Goal: Information Seeking & Learning: Find specific fact

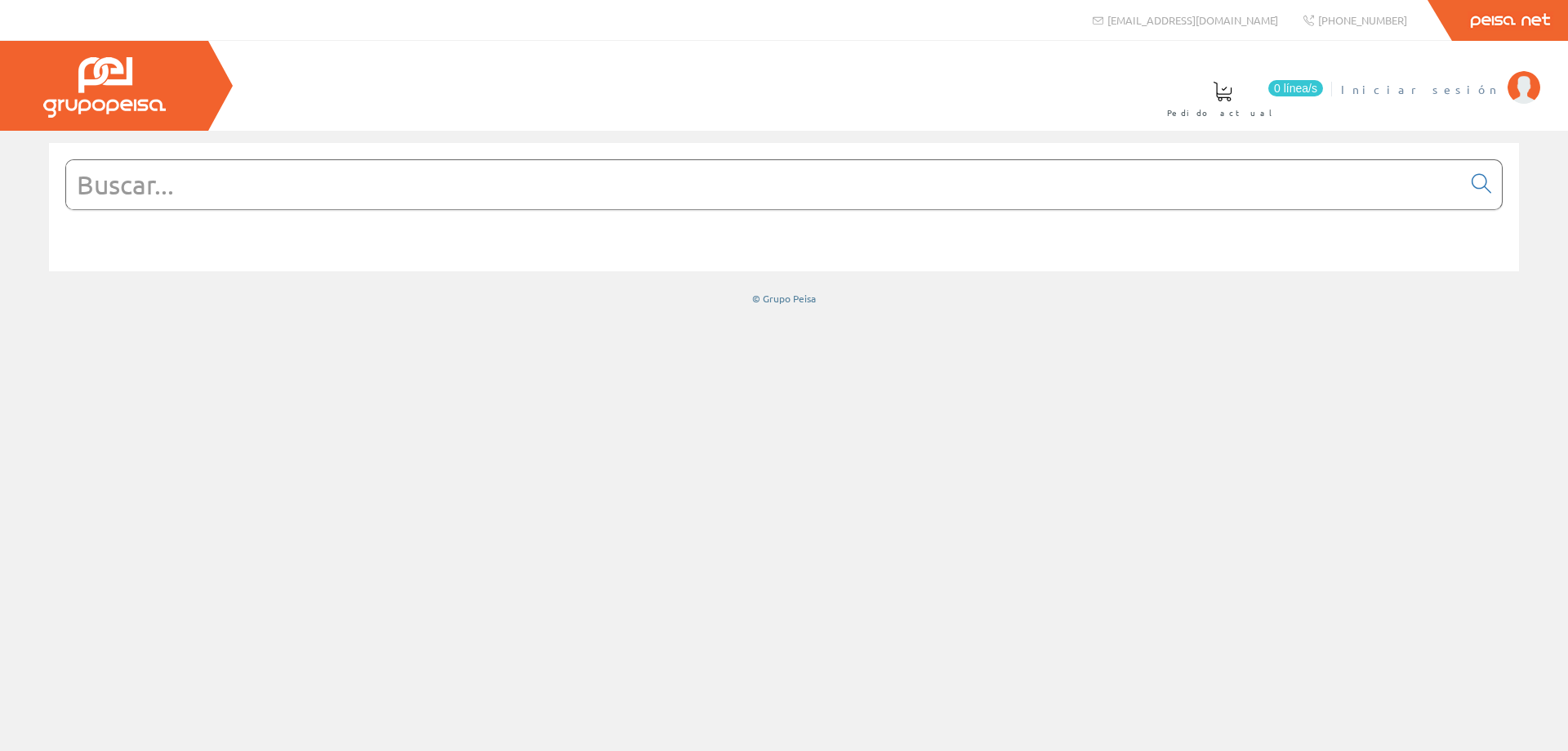
click at [1469, 94] on span "Iniciar sesión" at bounding box center [1420, 89] width 159 height 17
click at [579, 190] on input "text" at bounding box center [764, 184] width 1396 height 49
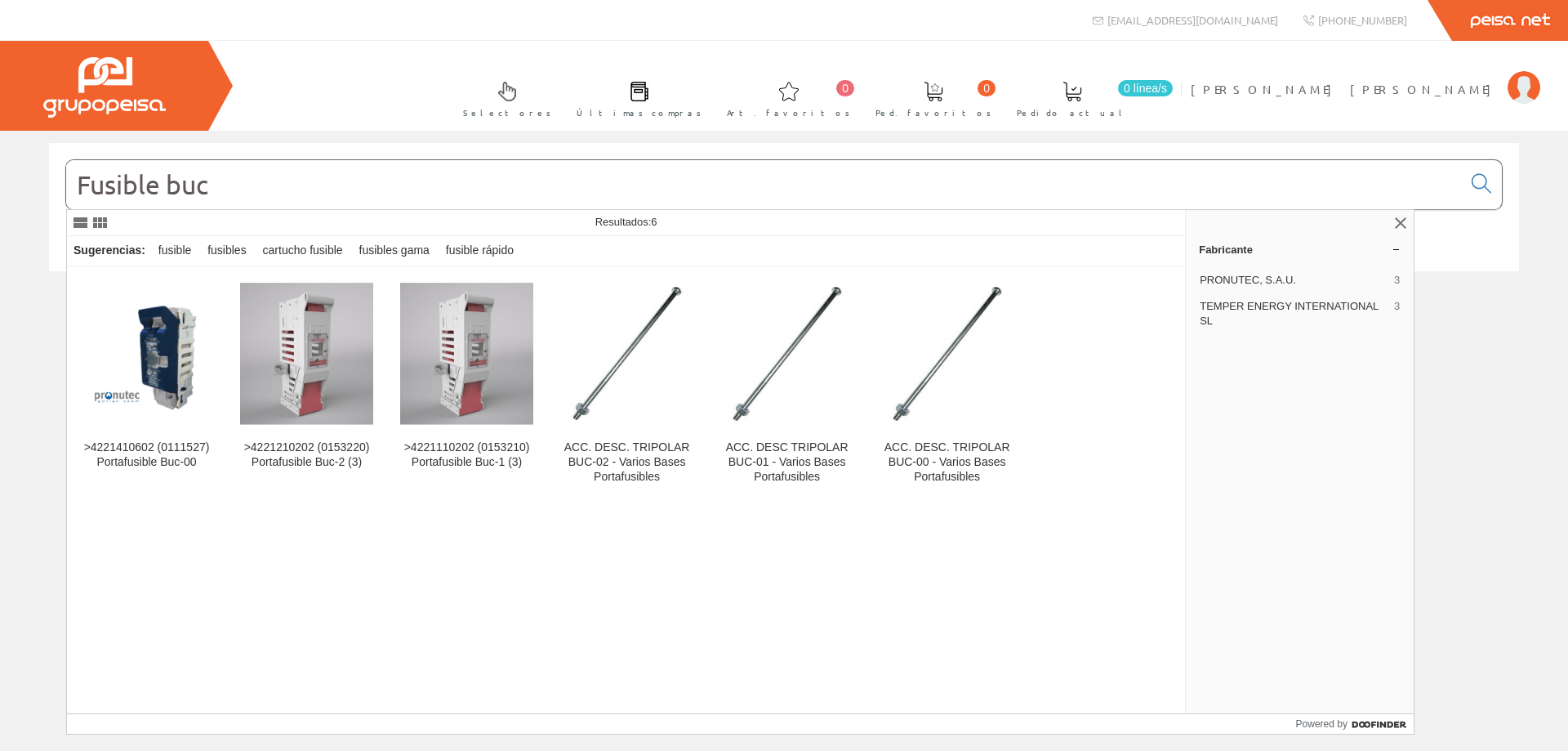
click at [236, 187] on input "Fusible buc" at bounding box center [764, 184] width 1396 height 49
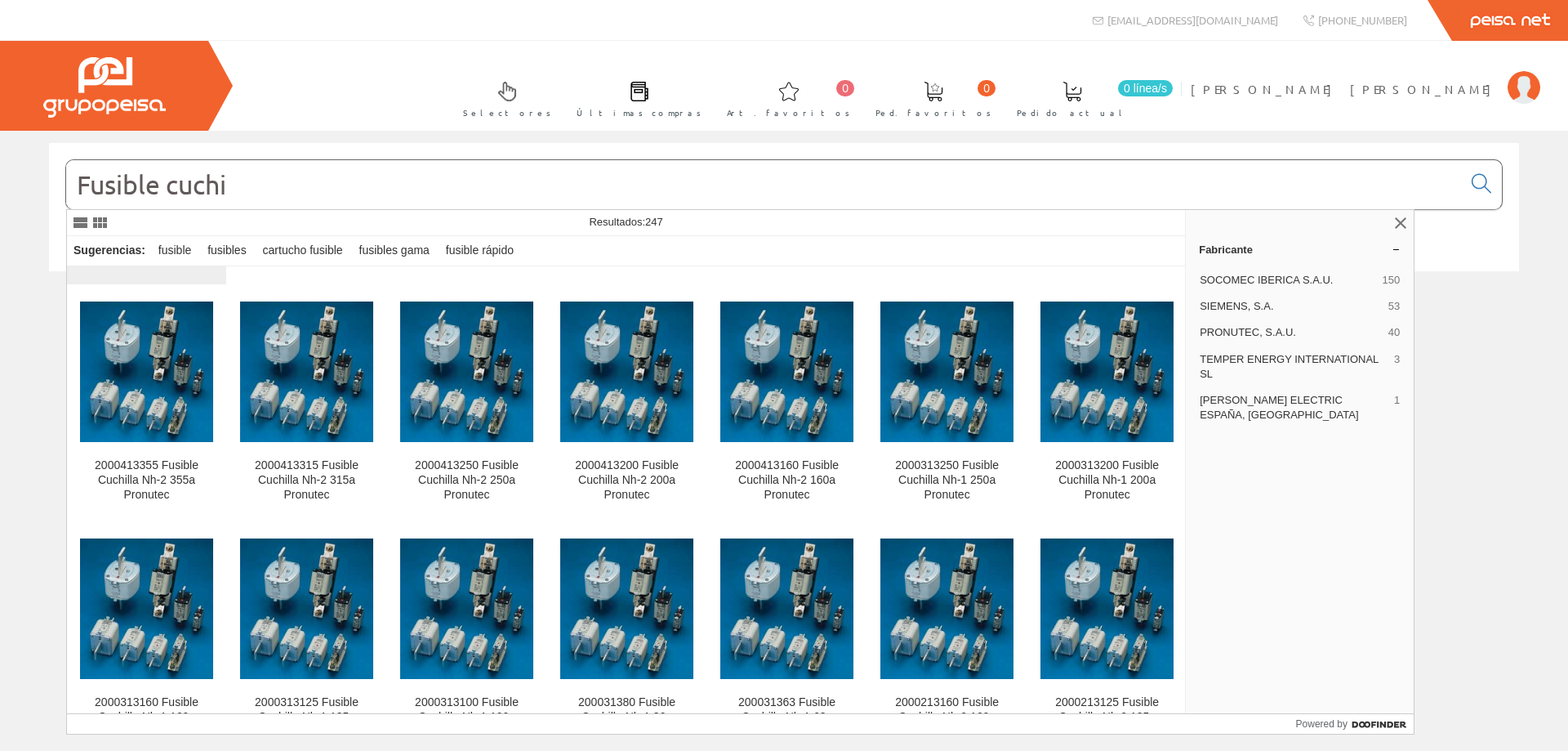
scroll to position [490, 0]
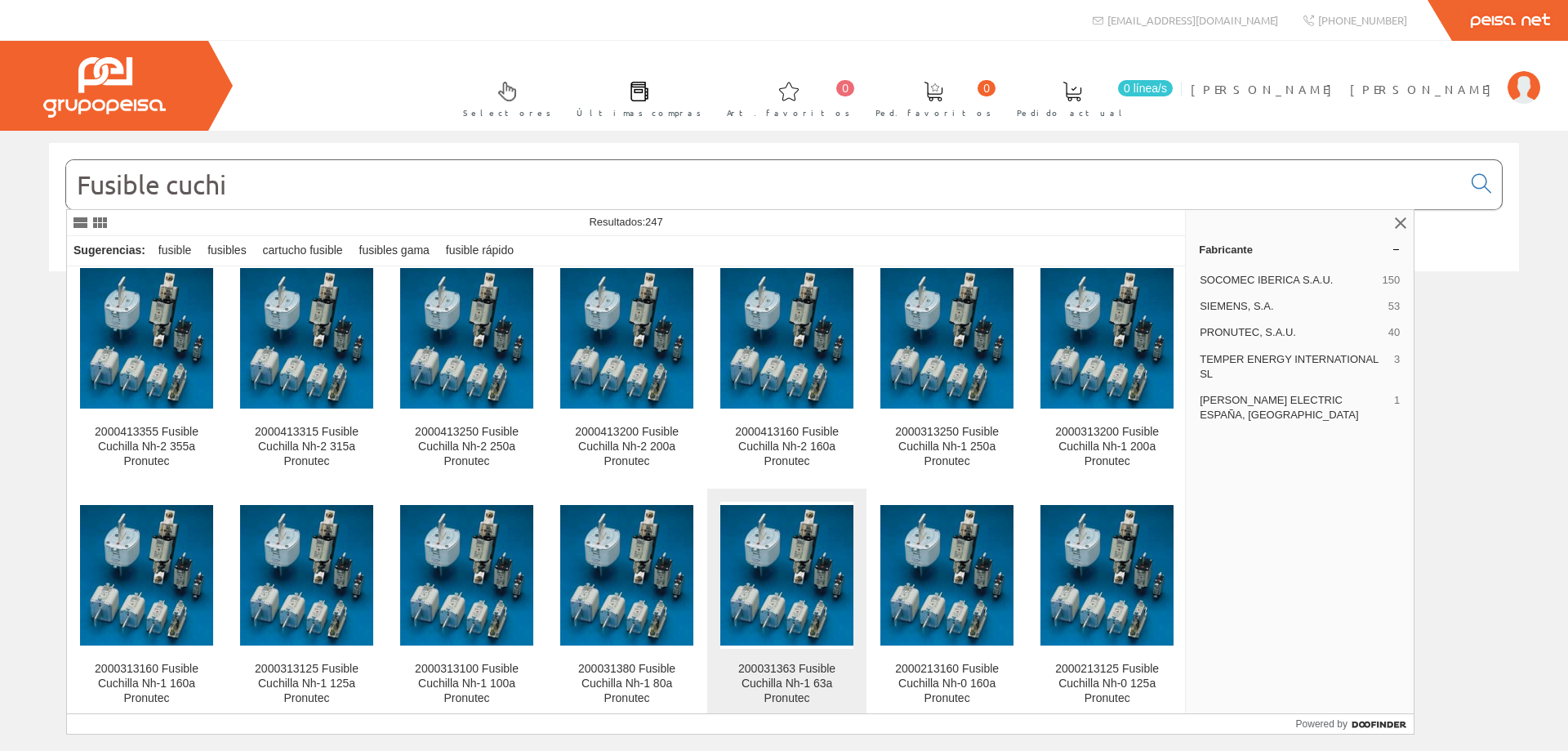
type input "Fusible cuchi"
click at [758, 573] on img at bounding box center [787, 575] width 133 height 140
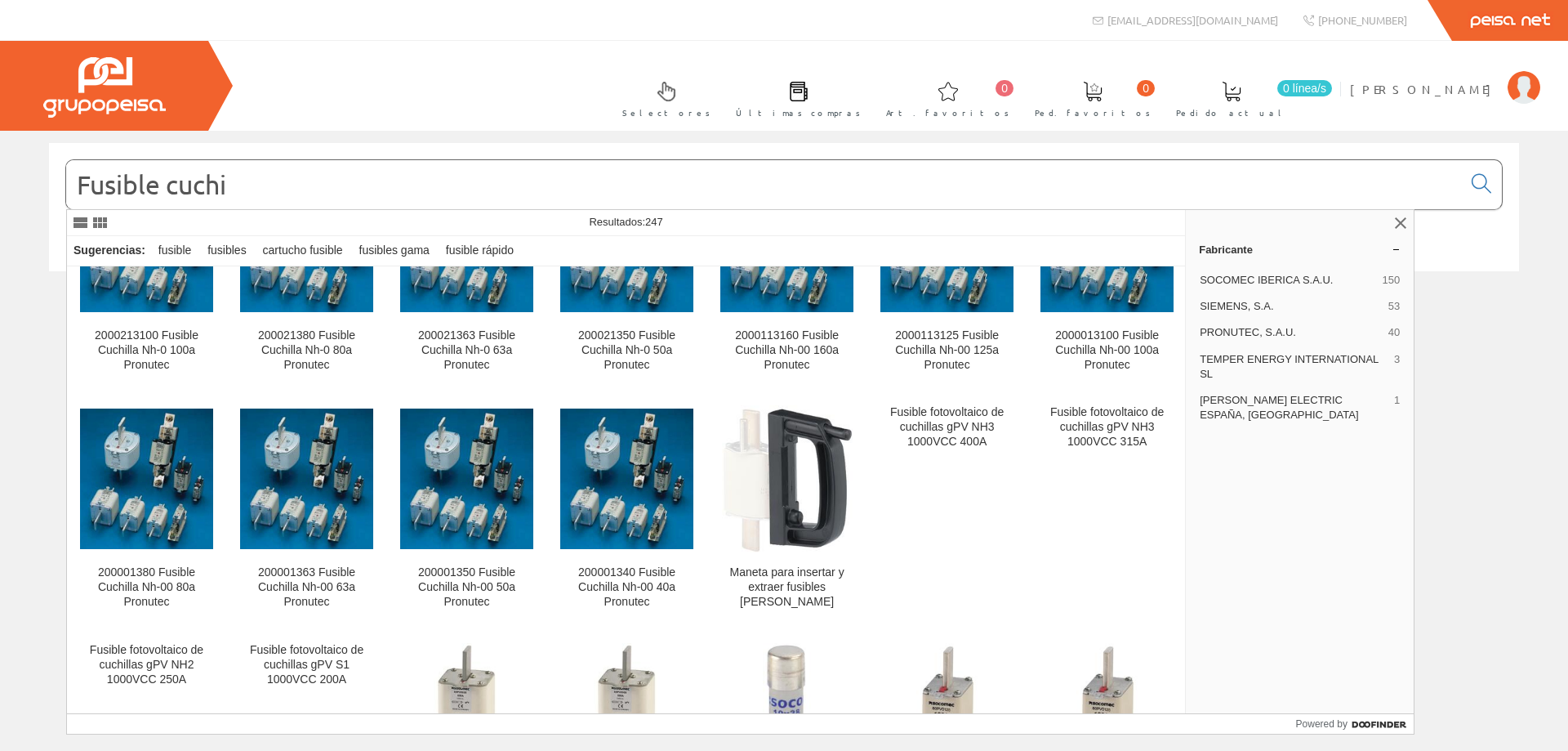
scroll to position [1062, 0]
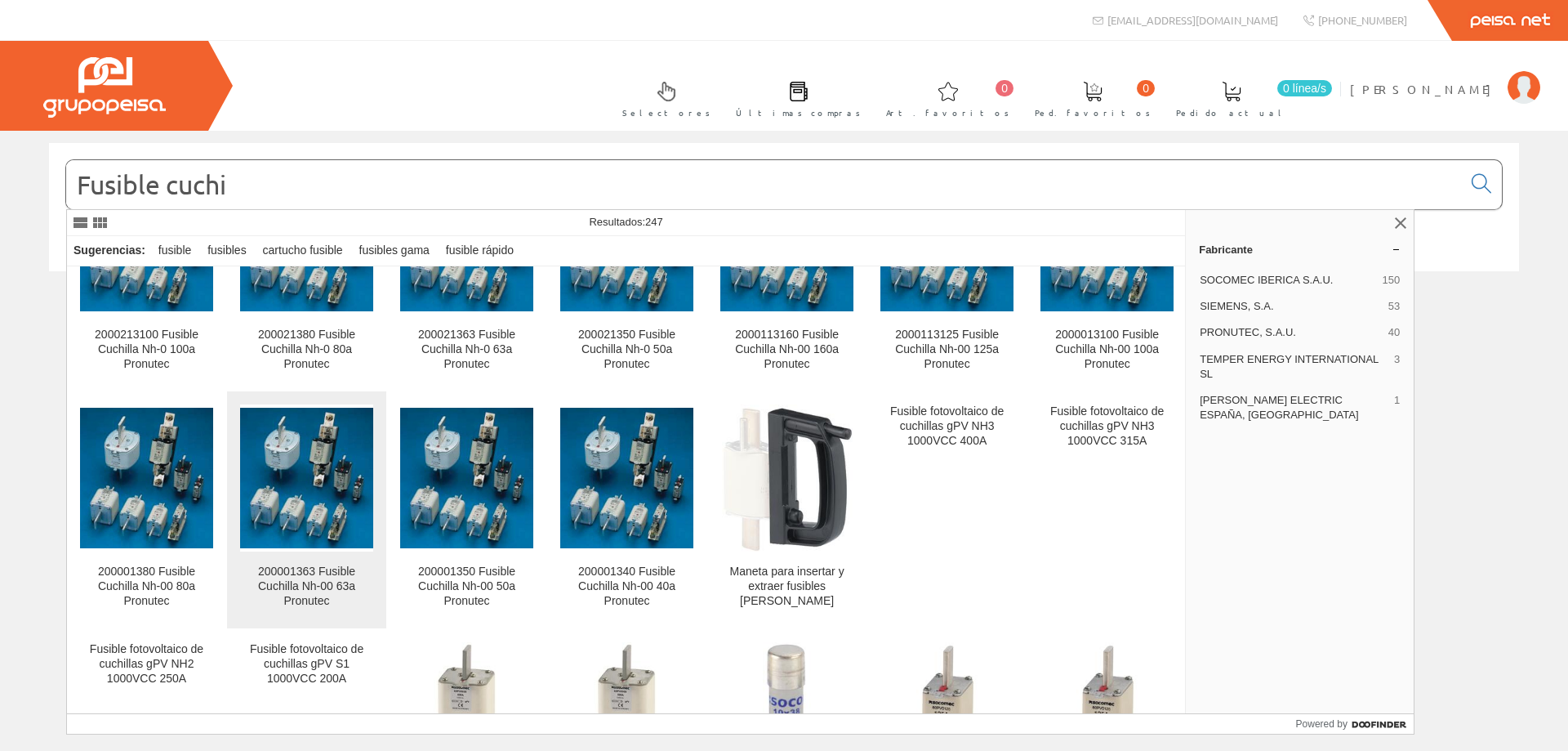
click at [327, 462] on img at bounding box center [307, 478] width 133 height 140
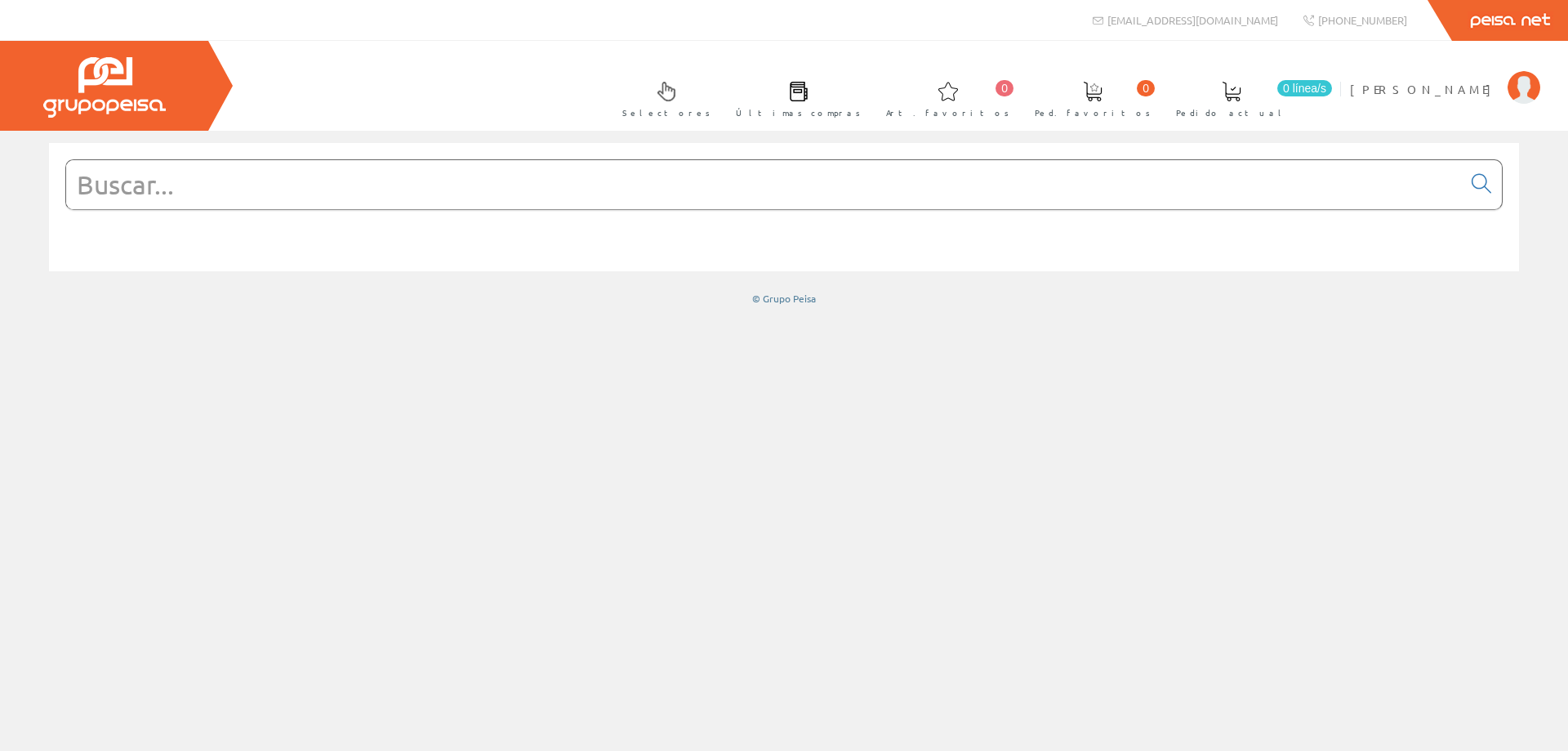
click at [234, 164] on input "text" at bounding box center [764, 184] width 1396 height 49
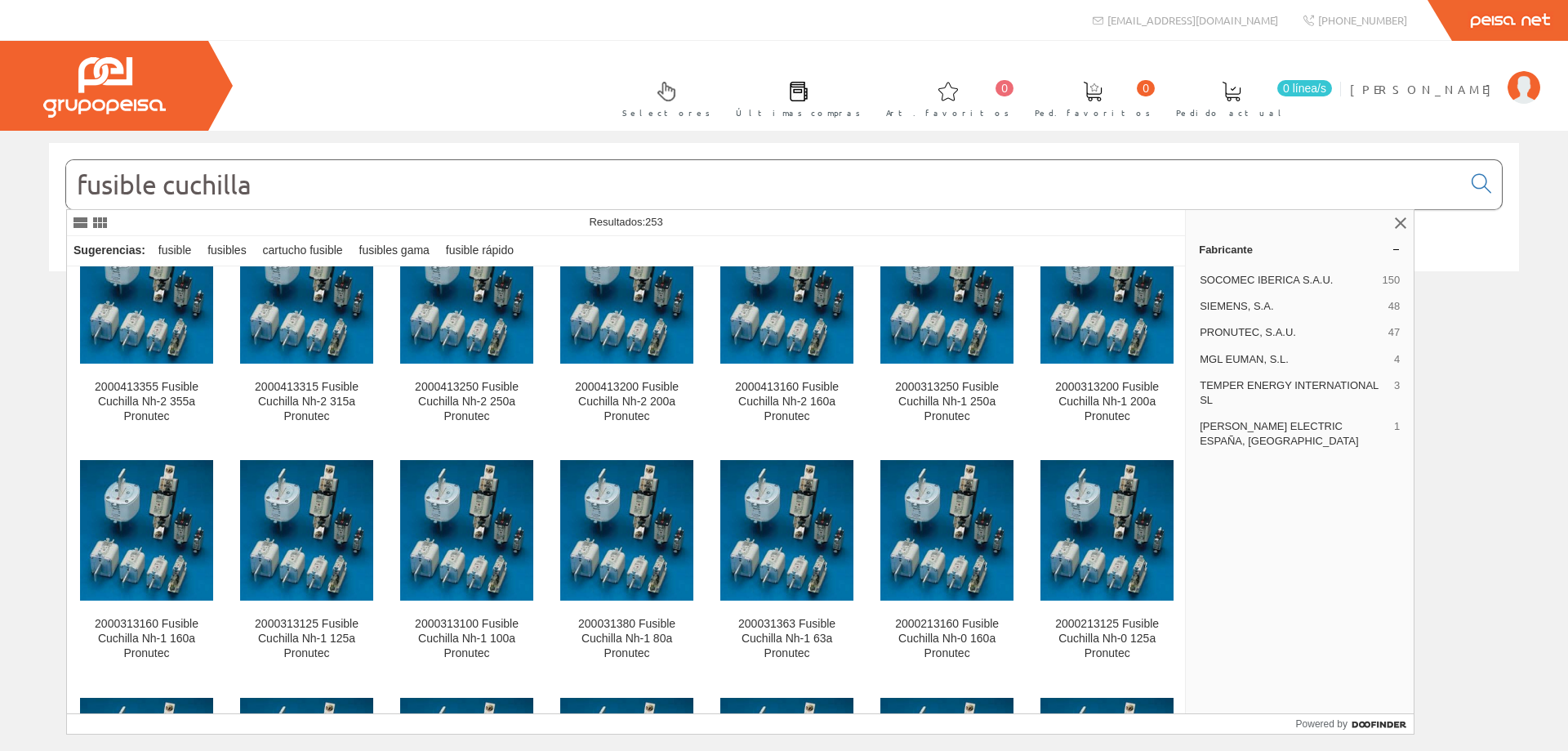
scroll to position [572, 0]
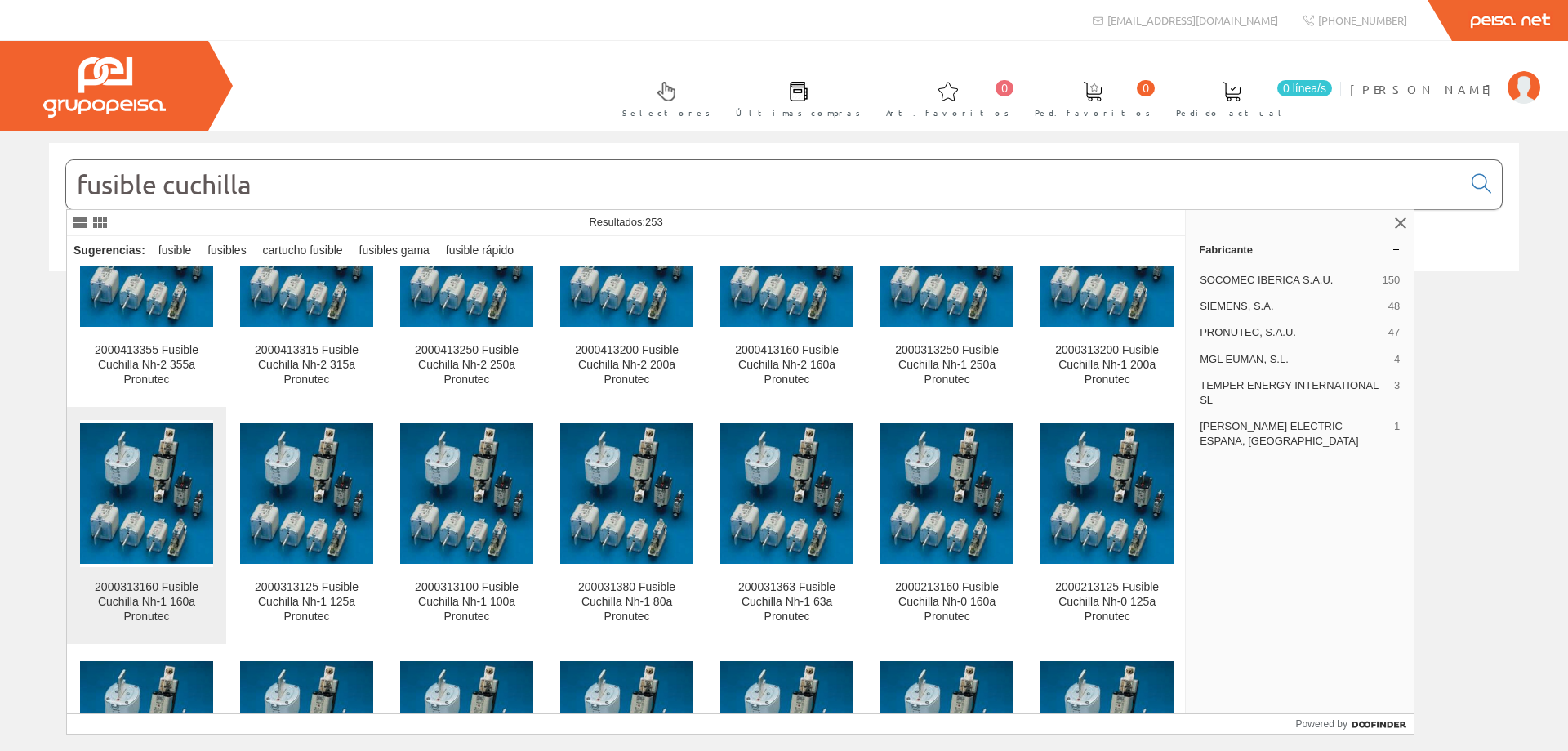
type input "fusible cuchilla"
click at [144, 499] on img at bounding box center [146, 493] width 133 height 140
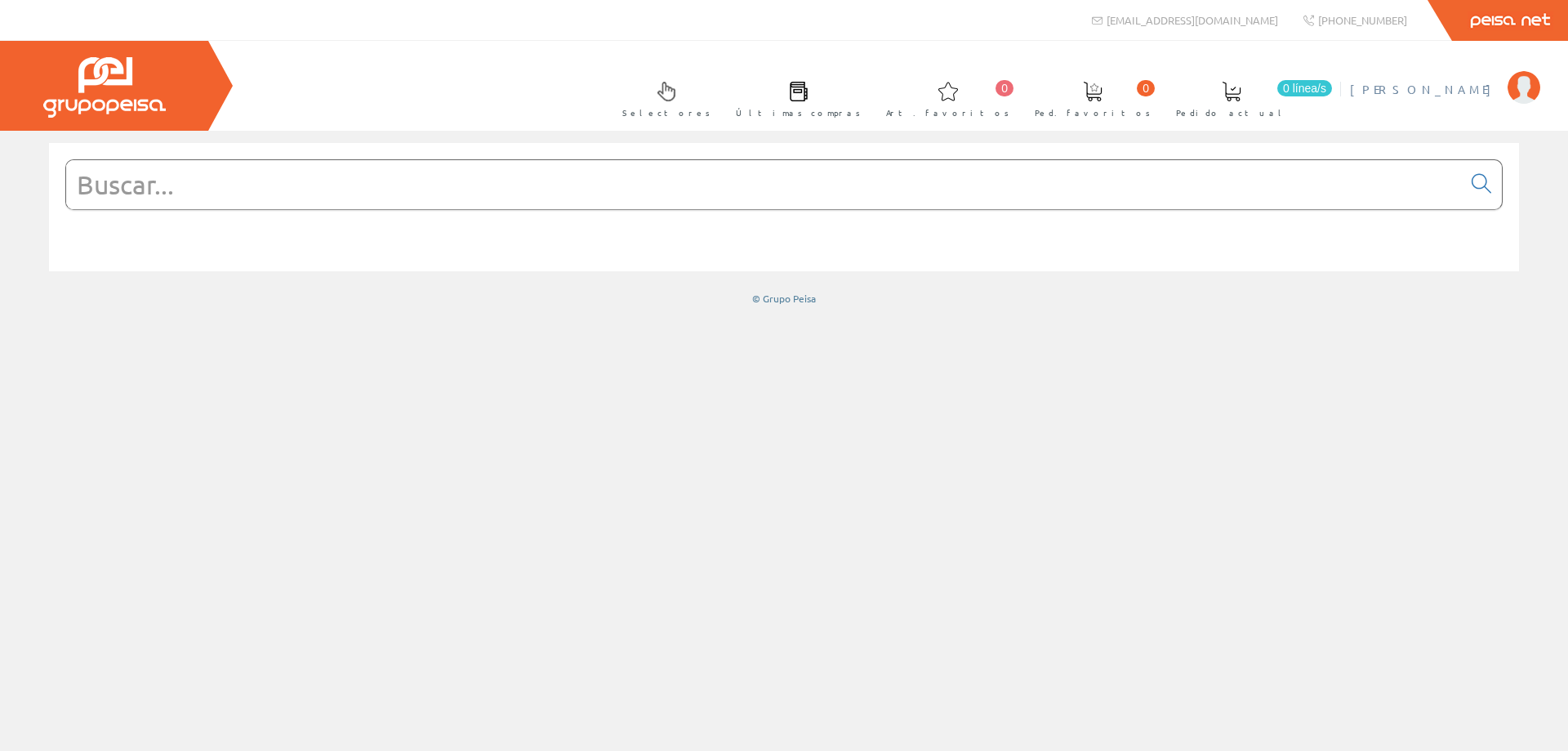
click at [1484, 89] on span "[PERSON_NAME] [PERSON_NAME]" at bounding box center [1424, 89] width 149 height 17
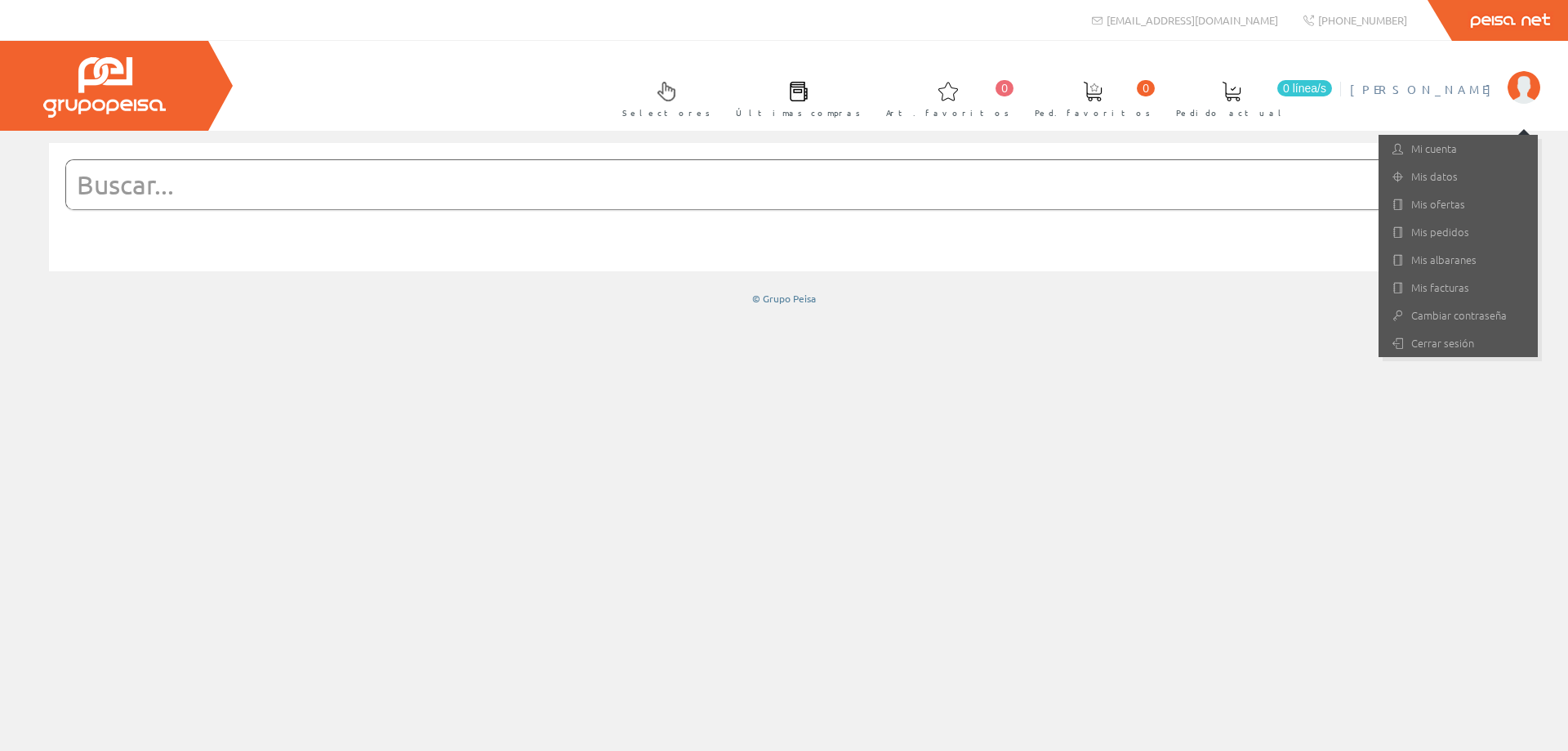
click at [646, 190] on input "text" at bounding box center [764, 184] width 1396 height 49
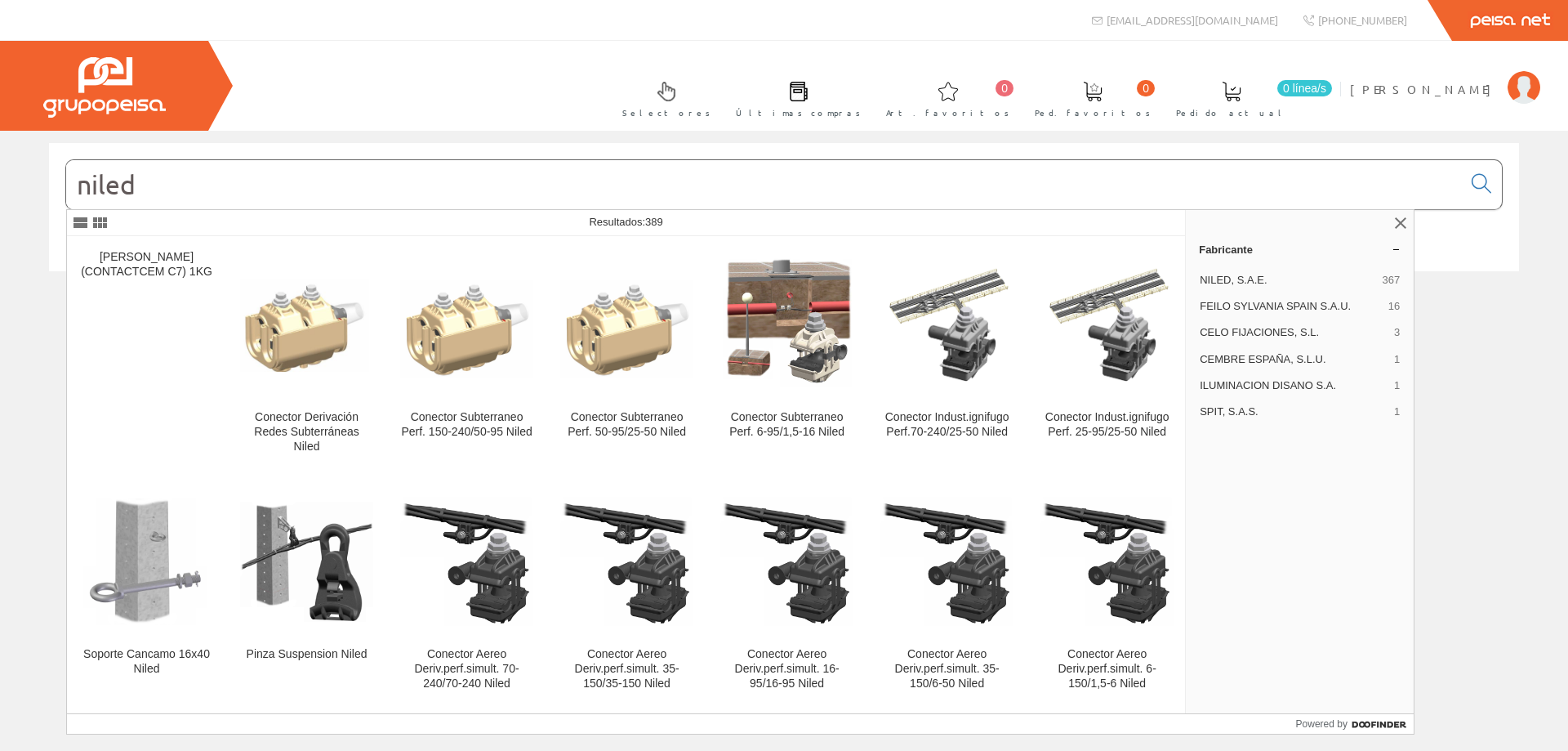
type input "niled"
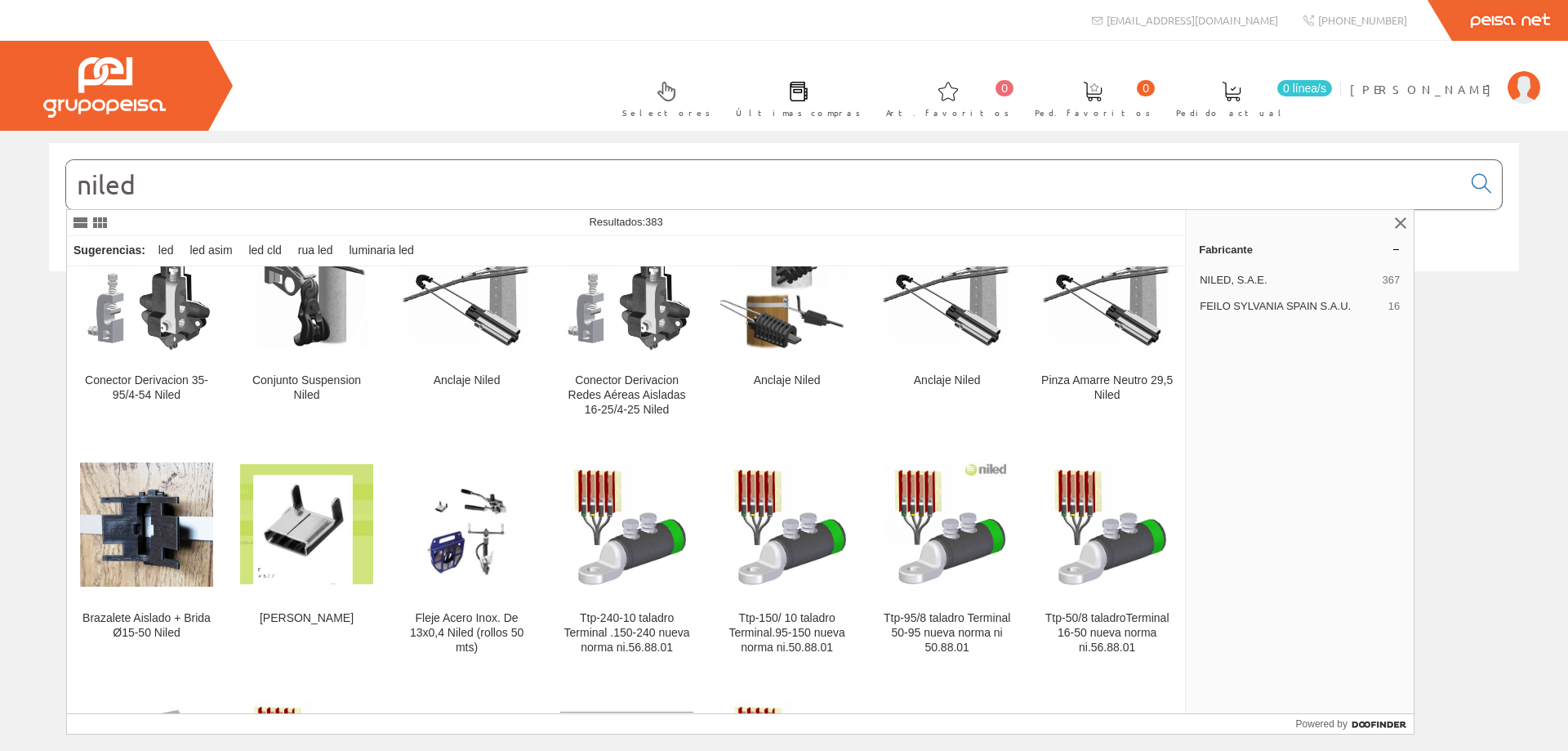
scroll to position [899, 0]
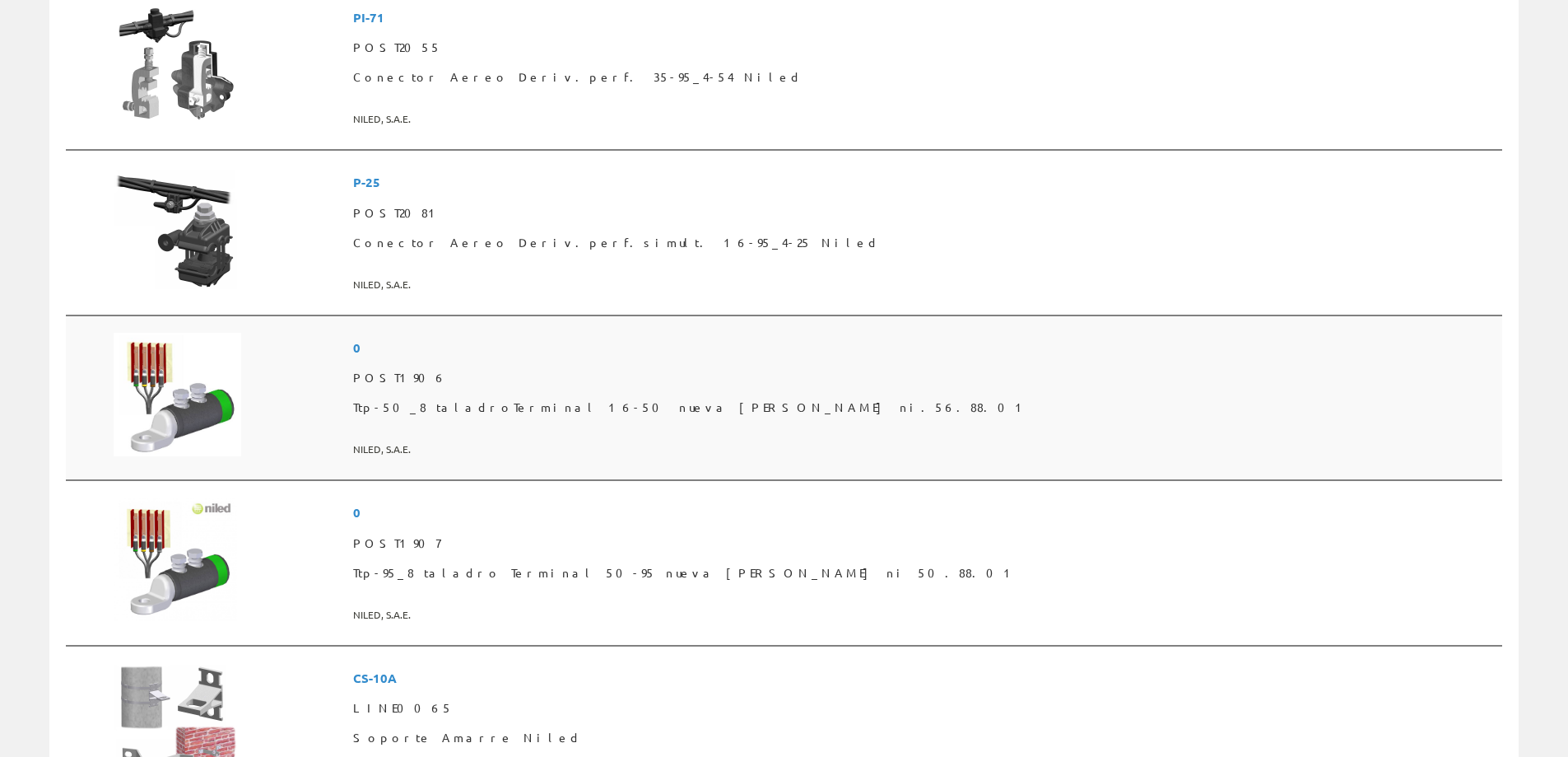
scroll to position [1811, 0]
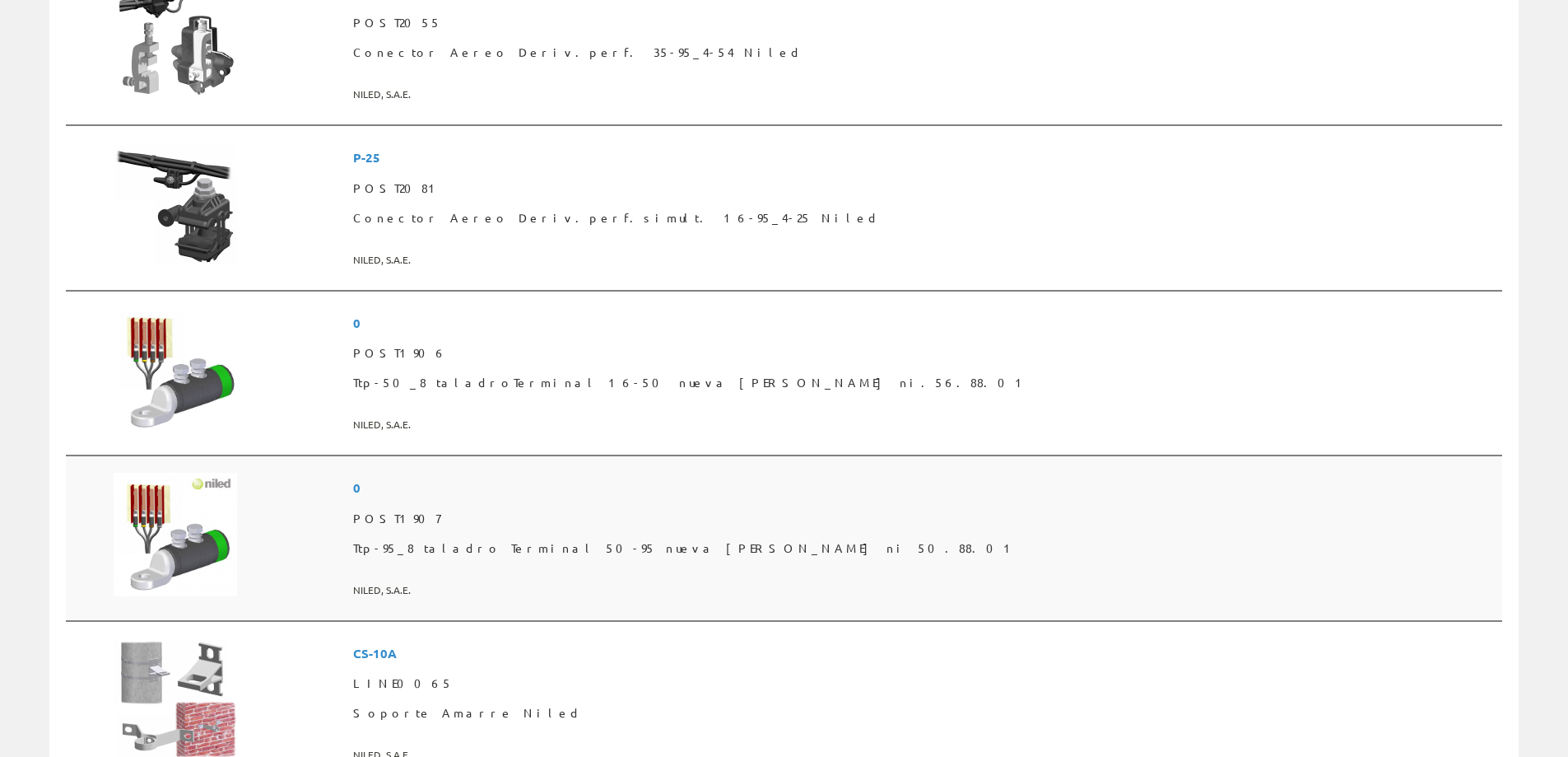
click at [699, 550] on span "Ttp-95_8 taladro Terminal 50-95 nueva norma ni 50.88.01" at bounding box center [924, 548] width 1142 height 29
